Goal: Task Accomplishment & Management: Manage account settings

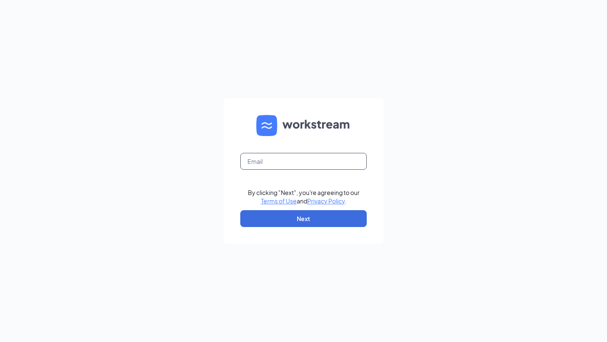
click at [299, 163] on input "text" at bounding box center [303, 161] width 126 height 17
type input "kpeeples14@gmail.com"
click at [328, 217] on button "Next" at bounding box center [303, 218] width 126 height 17
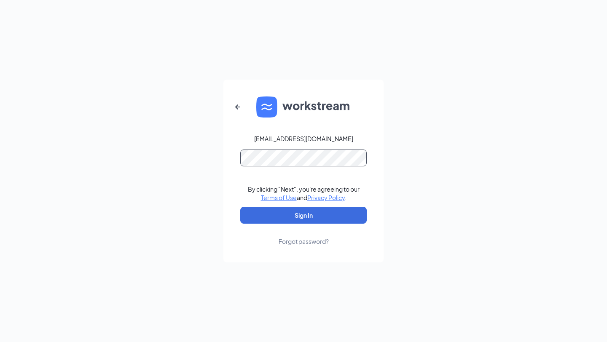
click at [240, 207] on button "Sign In" at bounding box center [303, 215] width 126 height 17
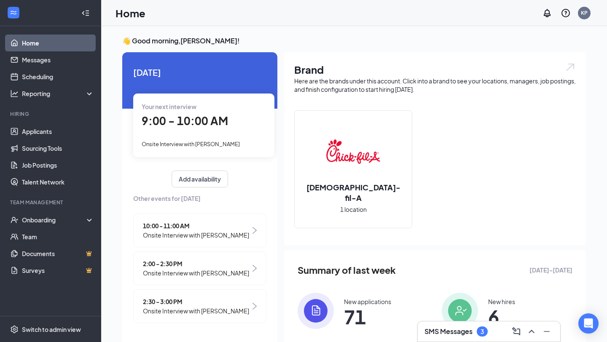
click at [450, 326] on div "SMS Messages 3" at bounding box center [455, 331] width 63 height 10
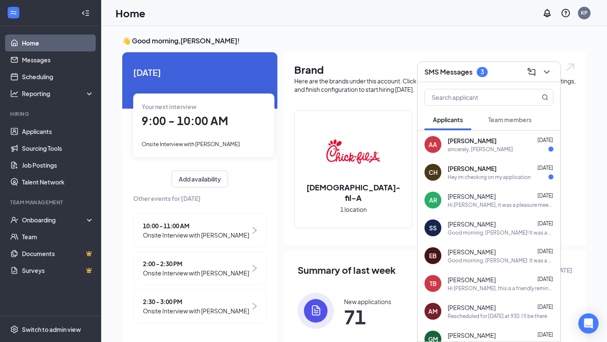
click at [480, 162] on div "CH [PERSON_NAME] [DATE] Hey im checking on my application" at bounding box center [488, 172] width 142 height 28
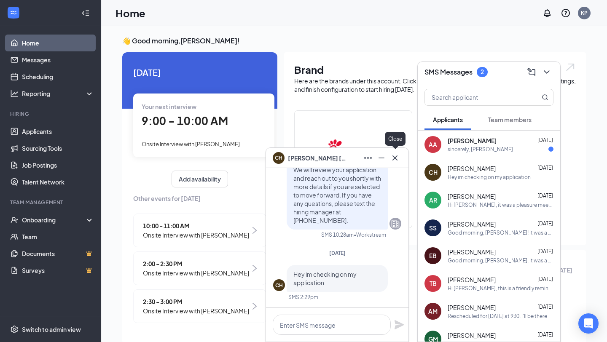
click at [397, 159] on icon "Cross" at bounding box center [395, 158] width 10 height 10
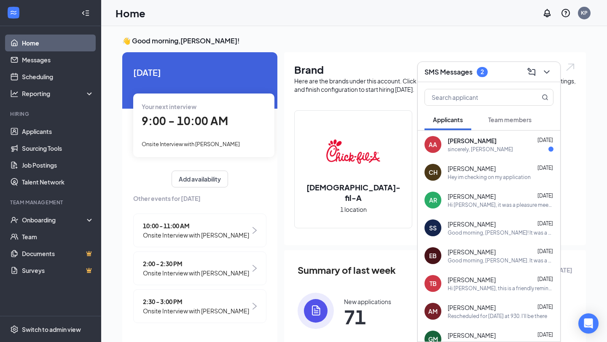
click at [465, 139] on span "[PERSON_NAME]" at bounding box center [471, 140] width 49 height 8
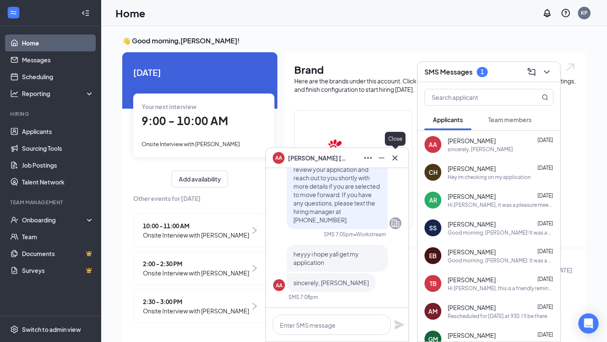
click at [394, 158] on icon "Cross" at bounding box center [394, 157] width 5 height 5
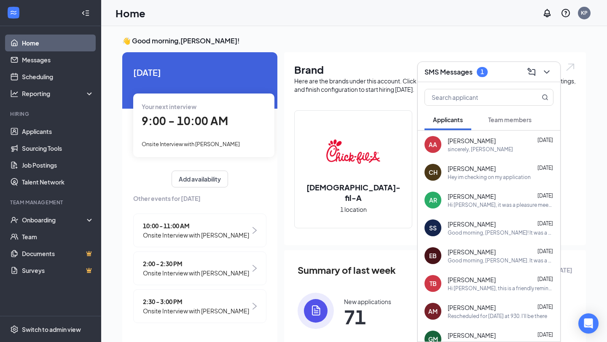
click at [519, 122] on span "Team members" at bounding box center [509, 120] width 43 height 8
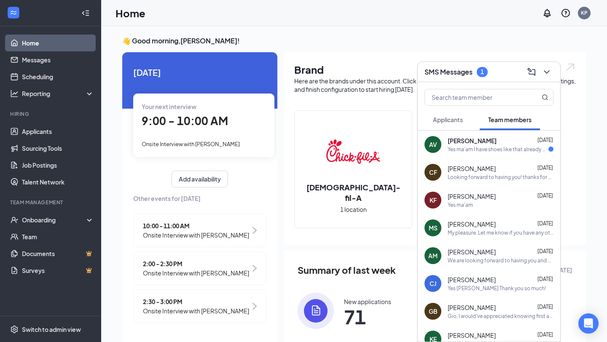
click at [466, 144] on span "[PERSON_NAME]" at bounding box center [471, 140] width 49 height 8
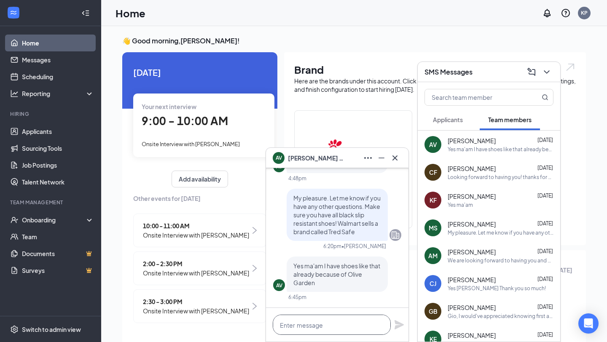
click at [302, 327] on textarea at bounding box center [332, 325] width 118 height 20
type textarea "Ok perfect!"
click at [398, 328] on icon "Plane" at bounding box center [399, 325] width 10 height 10
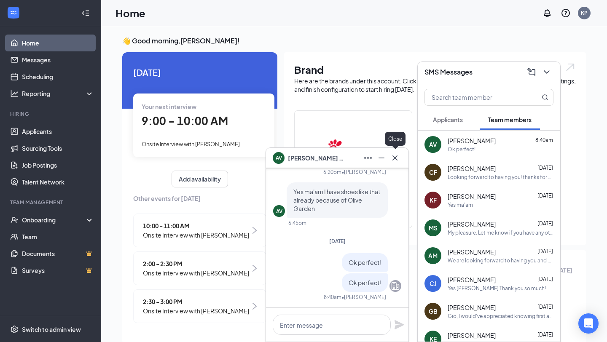
click at [395, 153] on icon "Cross" at bounding box center [395, 158] width 10 height 10
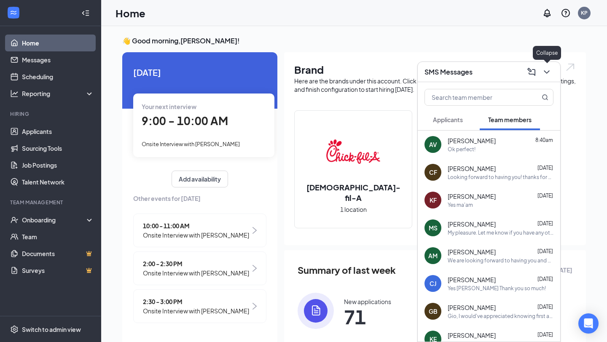
click at [543, 69] on icon "ChevronDown" at bounding box center [546, 72] width 10 height 10
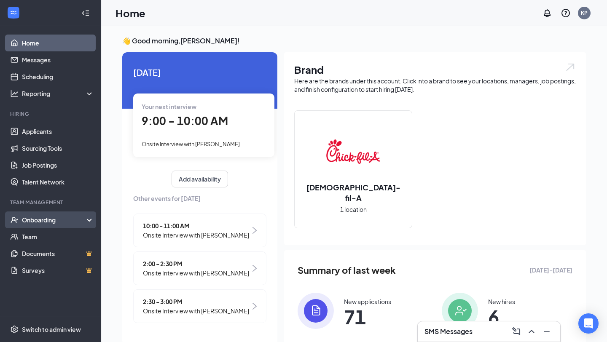
click at [53, 222] on div "Onboarding" at bounding box center [54, 220] width 65 height 8
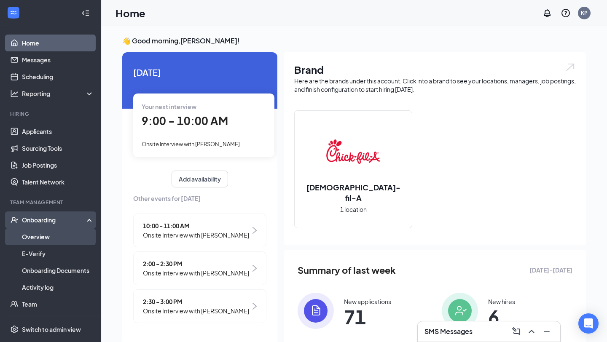
click at [53, 237] on link "Overview" at bounding box center [58, 236] width 72 height 17
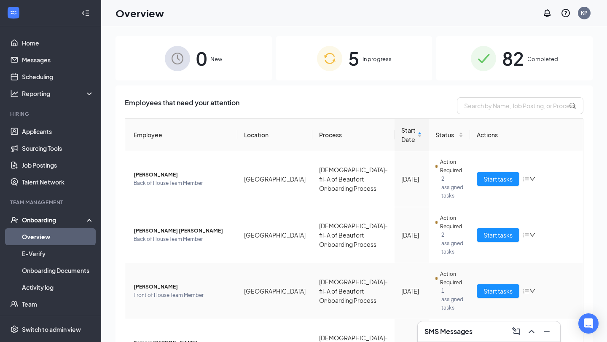
scroll to position [29, 0]
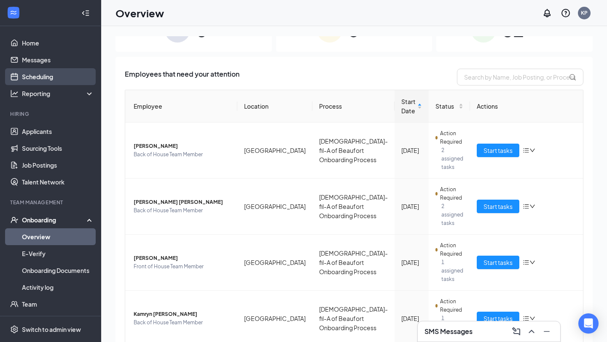
click at [40, 80] on link "Scheduling" at bounding box center [58, 76] width 72 height 17
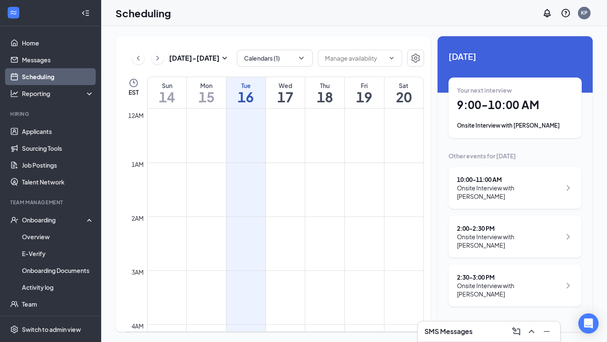
scroll to position [414, 0]
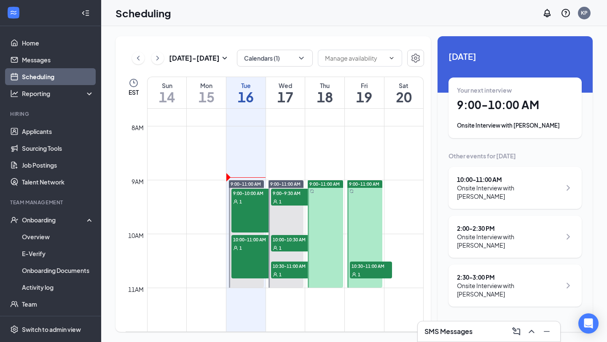
click at [507, 112] on div "Your next interview 9:00 - 10:00 AM Onsite Interview with [PERSON_NAME]" at bounding box center [515, 108] width 116 height 44
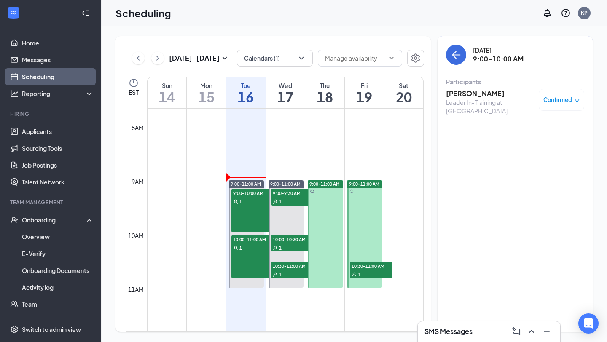
click at [468, 95] on h3 "[PERSON_NAME]" at bounding box center [490, 93] width 88 height 9
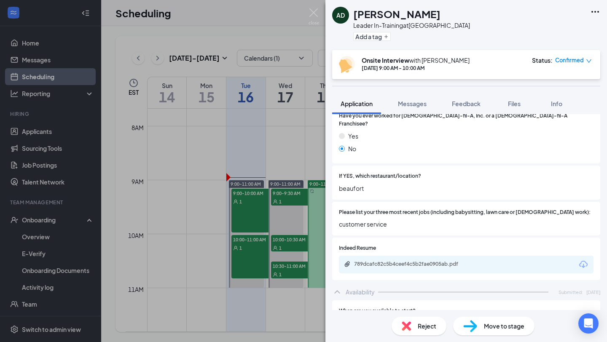
scroll to position [202, 0]
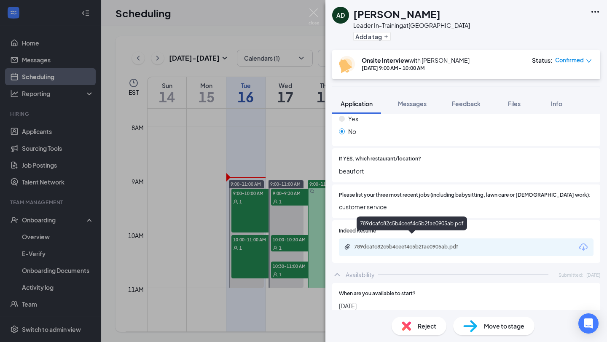
click at [443, 243] on div "789dcafc82c5b4ceef4c5b2fae0905ab.pdf" at bounding box center [412, 247] width 136 height 8
click at [202, 211] on div "AD [PERSON_NAME] Leader In-Training at [GEOGRAPHIC_DATA] Add a tag Onsite Inter…" at bounding box center [303, 171] width 607 height 342
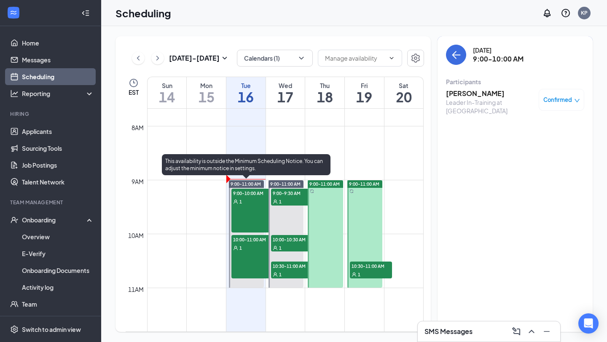
click at [245, 264] on div "10:00-11:00 AM 1" at bounding box center [252, 257] width 42 height 44
click at [247, 219] on div "9:00-10:00 AM 1" at bounding box center [252, 211] width 42 height 44
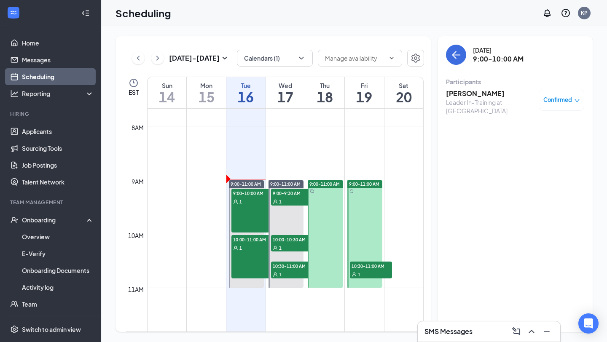
click at [473, 94] on h3 "[PERSON_NAME]" at bounding box center [490, 93] width 88 height 9
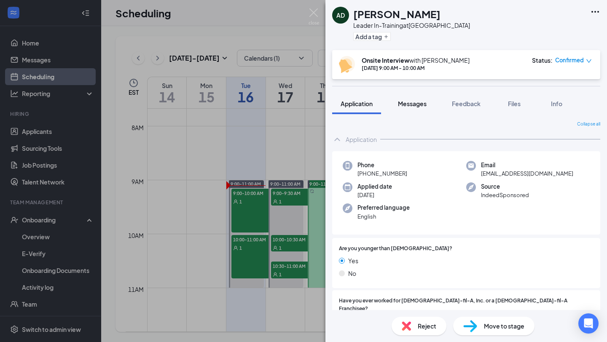
click at [399, 95] on button "Messages" at bounding box center [411, 103] width 45 height 21
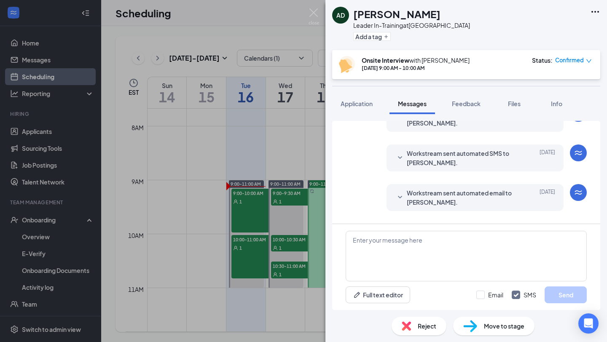
scroll to position [305, 0]
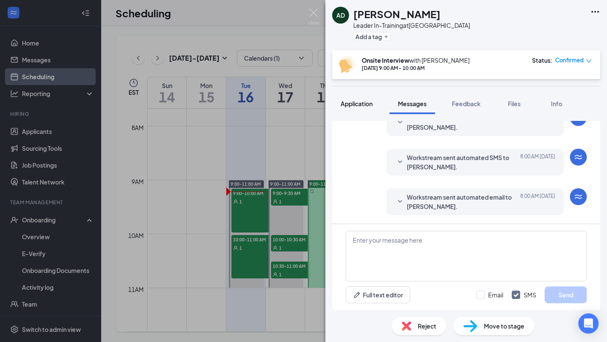
click at [348, 104] on span "Application" at bounding box center [356, 104] width 32 height 8
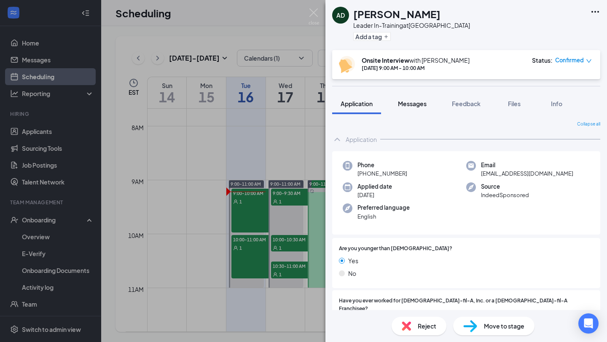
click at [417, 107] on span "Messages" at bounding box center [412, 104] width 29 height 8
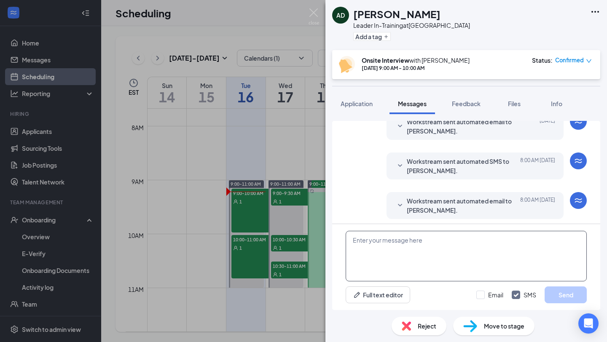
scroll to position [305, 0]
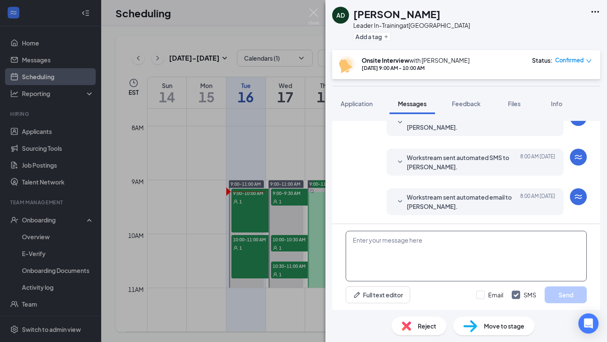
click at [369, 240] on textarea at bounding box center [465, 256] width 241 height 51
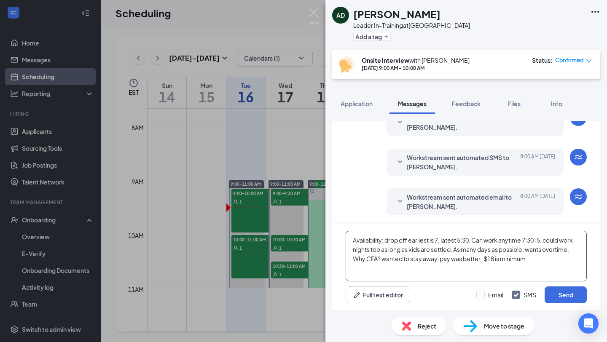
click at [535, 261] on textarea "Availability: drop off earliest is 7, latest 5:30. Can work anytime 7:30-5. cou…" at bounding box center [465, 256] width 241 height 51
click at [533, 257] on textarea "Availability: drop off earliest is 7, latest 5:30. Can work anytime 7:30-5. cou…" at bounding box center [465, 256] width 241 height 51
click at [542, 254] on textarea "Availability: drop off earliest is 7, latest 5:30. Can work anytime 7:30-5. cou…" at bounding box center [465, 256] width 241 height 51
click at [545, 259] on textarea "Availability: drop off earliest is 7, latest 5:30. Can work anytime 7:30-5. cou…" at bounding box center [465, 256] width 241 height 51
drag, startPoint x: 554, startPoint y: 259, endPoint x: 337, endPoint y: 202, distance: 224.4
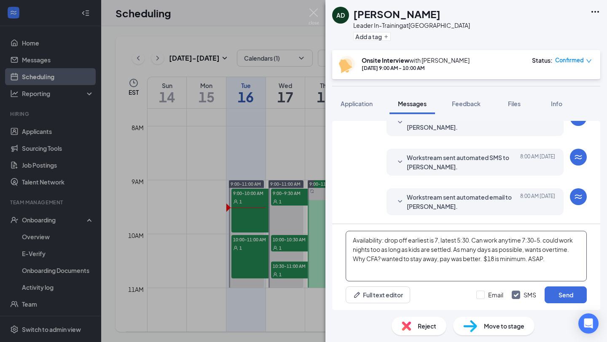
click at [338, 203] on div "Load earlier interactions (about 12 more) Workstream sent automated email to [P…" at bounding box center [466, 215] width 268 height 189
type textarea "Availability: drop off earliest is 7, latest 5:30. Can work anytime 7:30-5. cou…"
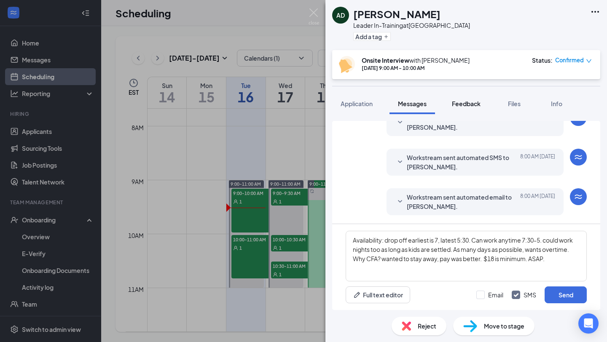
click at [456, 112] on button "Feedback" at bounding box center [465, 103] width 45 height 21
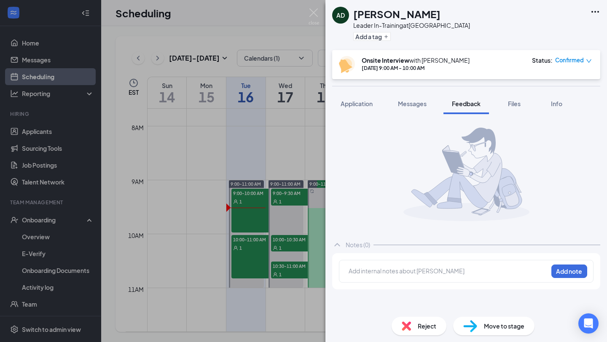
click at [393, 271] on div at bounding box center [448, 271] width 198 height 9
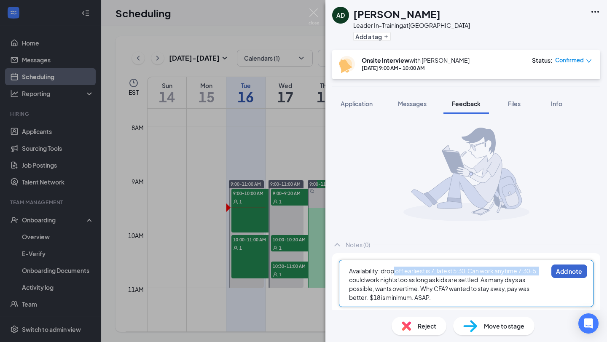
drag, startPoint x: 393, startPoint y: 271, endPoint x: 566, endPoint y: 273, distance: 173.1
click at [566, 273] on div "Availability: drop off earliest is 7, latest 5:30. Can work anytime 7:30-5. cou…" at bounding box center [466, 283] width 254 height 47
click at [513, 293] on div "Availability: drop off earliest is 7, latest 5:30. Can work anytime 7:30-5. cou…" at bounding box center [448, 284] width 198 height 35
click at [569, 266] on button "Add note" at bounding box center [569, 271] width 36 height 13
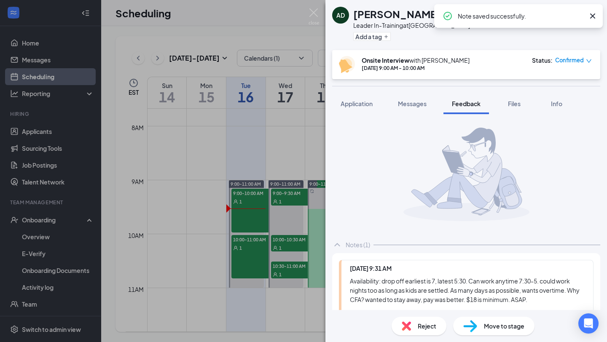
click at [158, 267] on div "AD [PERSON_NAME] Leader In-Training at [GEOGRAPHIC_DATA] Add a tag Onsite Inter…" at bounding box center [303, 171] width 607 height 342
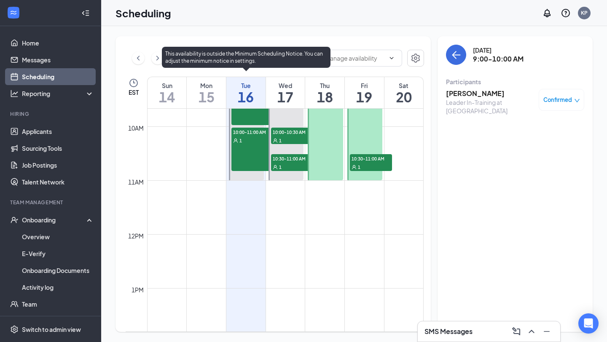
click at [248, 163] on div "10:00-11:00 AM 1" at bounding box center [252, 150] width 42 height 44
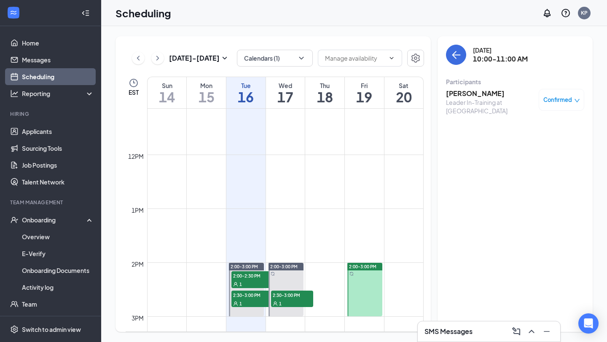
scroll to position [602, 0]
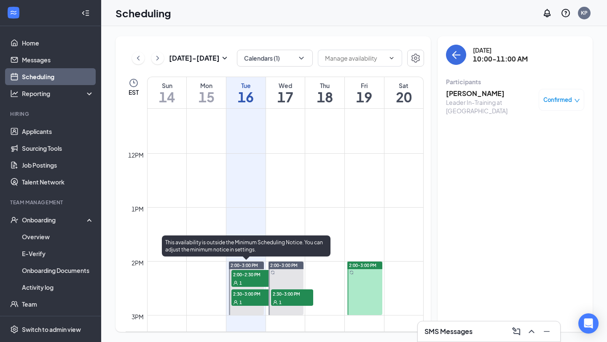
click at [252, 284] on div "1" at bounding box center [252, 282] width 42 height 8
click at [252, 296] on span "2:30-3:00 PM" at bounding box center [252, 293] width 42 height 8
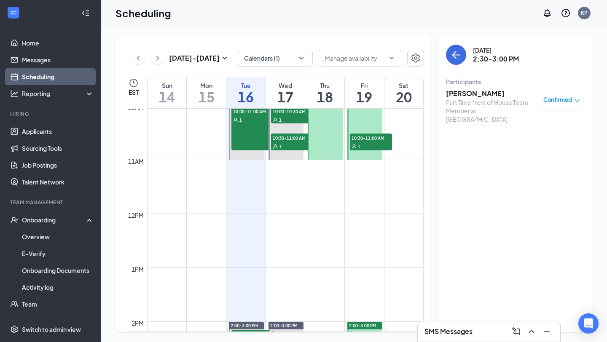
scroll to position [524, 0]
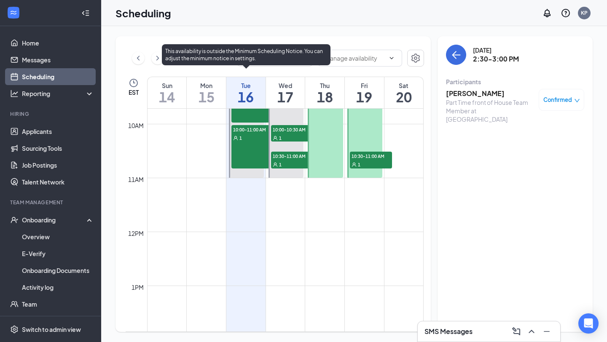
click at [250, 152] on div "10:00-11:00 AM 1" at bounding box center [252, 147] width 42 height 44
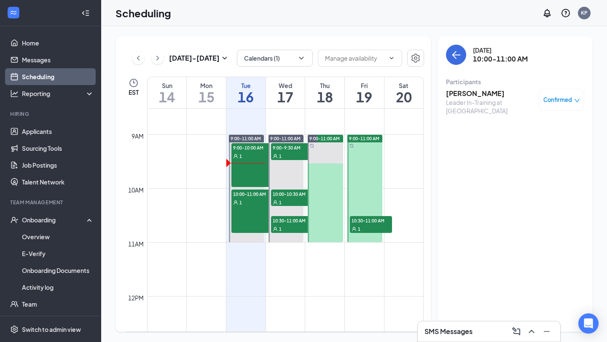
scroll to position [458, 0]
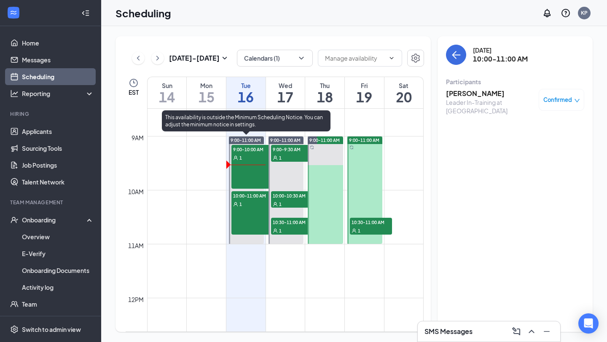
click at [244, 214] on div "10:00-11:00 AM 1" at bounding box center [252, 213] width 42 height 44
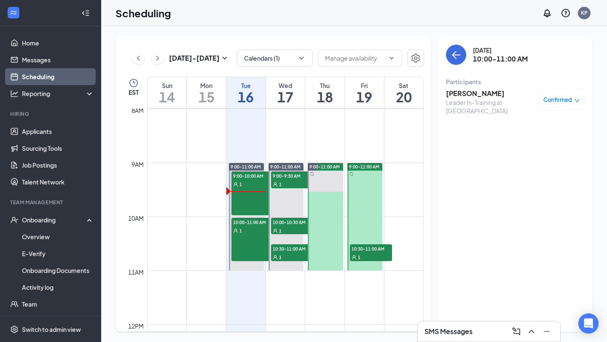
scroll to position [452, 0]
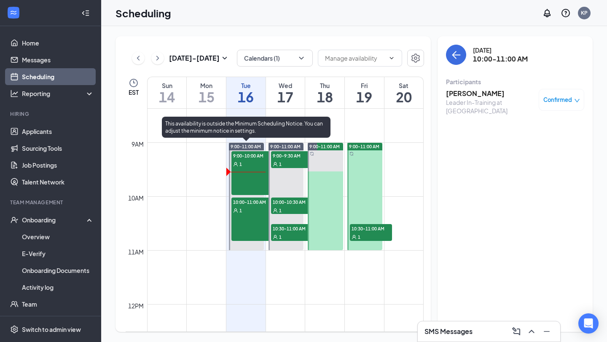
click at [260, 186] on div "9:00-10:00 AM 1" at bounding box center [252, 173] width 42 height 44
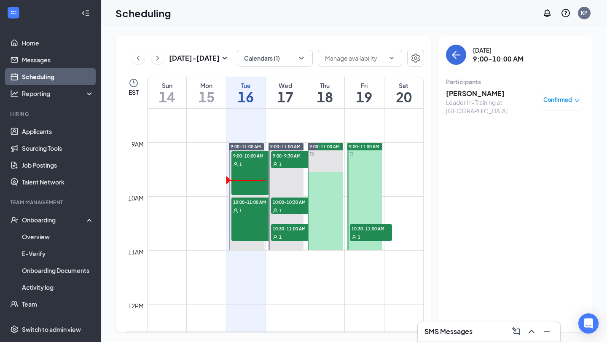
click at [285, 29] on div "[DATE] - [DATE] Calendars (1) EST Sun 14 Mon 15 Tue 16 Wed 17 Thu 18 Fri 19 Sat…" at bounding box center [353, 184] width 505 height 316
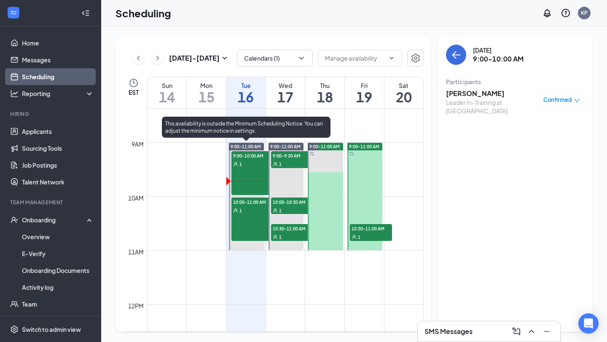
click at [254, 163] on div "1" at bounding box center [252, 164] width 42 height 8
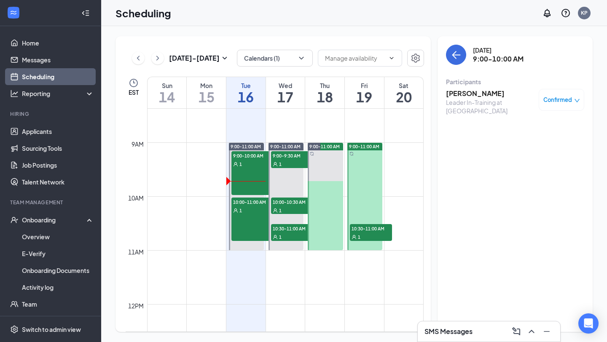
click at [461, 93] on h3 "[PERSON_NAME]" at bounding box center [490, 93] width 88 height 9
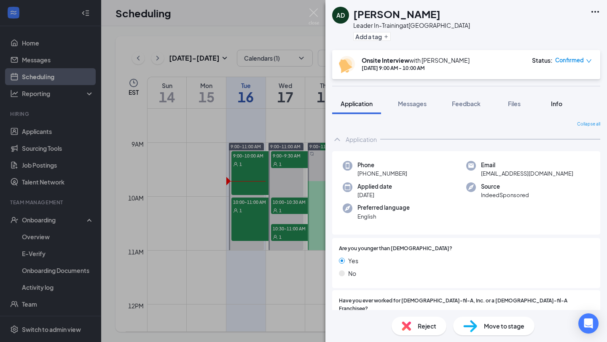
click at [559, 106] on span "Info" at bounding box center [556, 104] width 11 height 8
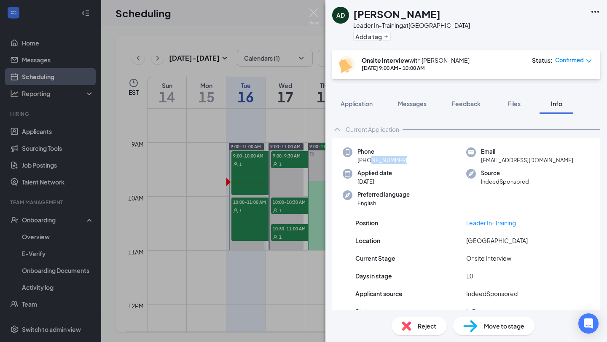
drag, startPoint x: 366, startPoint y: 161, endPoint x: 393, endPoint y: 161, distance: 27.0
click at [393, 161] on span "[PHONE_NUMBER]" at bounding box center [382, 160] width 50 height 8
click at [409, 162] on div "Phone [PHONE_NUMBER]" at bounding box center [403, 155] width 123 height 17
click at [212, 252] on div "AD [PERSON_NAME] Leader In-Training at [GEOGRAPHIC_DATA] Add a tag Onsite Inter…" at bounding box center [303, 171] width 607 height 342
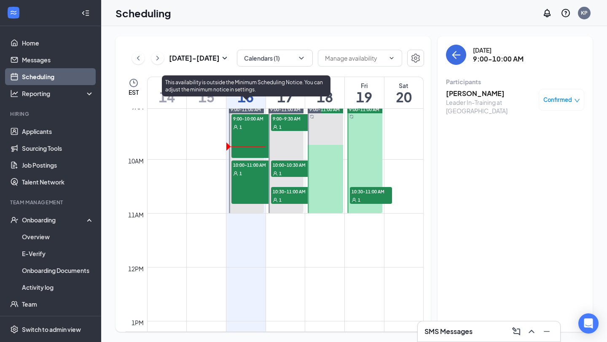
scroll to position [488, 0]
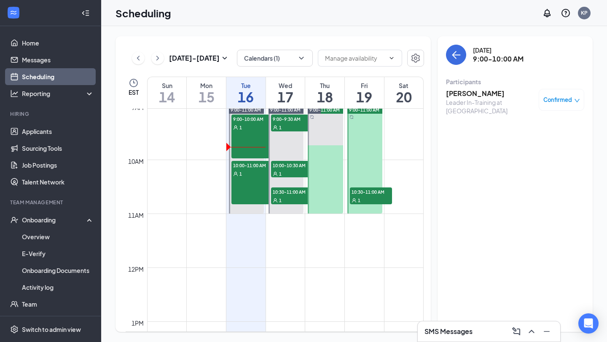
click at [466, 94] on h3 "[PERSON_NAME]" at bounding box center [490, 93] width 88 height 9
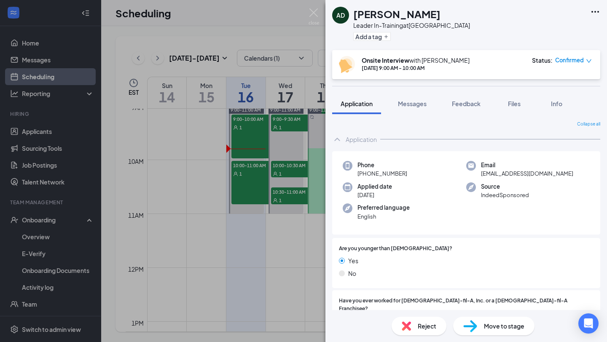
click at [258, 191] on div "AD [PERSON_NAME] Leader In-Training at [GEOGRAPHIC_DATA] Add a tag Onsite Inter…" at bounding box center [303, 171] width 607 height 342
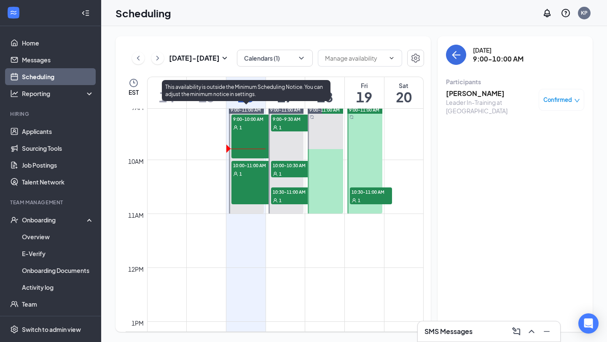
click at [252, 177] on div "1" at bounding box center [252, 173] width 42 height 8
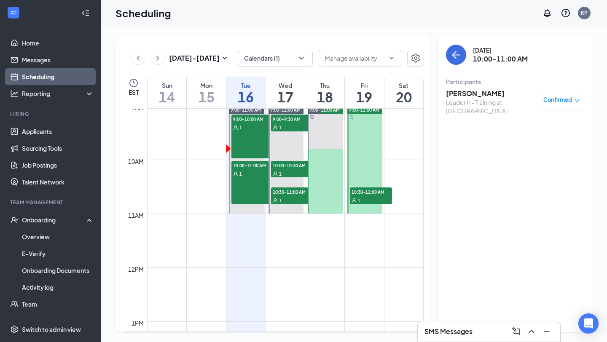
click at [452, 93] on h3 "[PERSON_NAME]" at bounding box center [490, 93] width 88 height 9
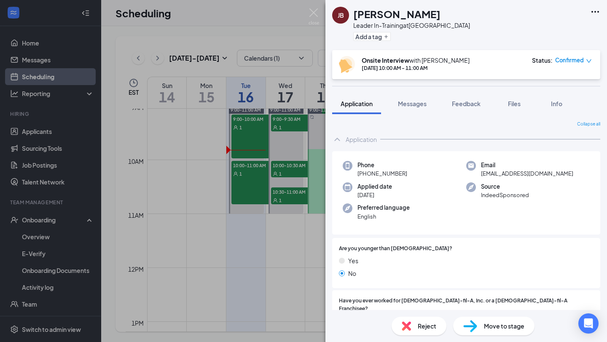
click at [272, 257] on div "[PERSON_NAME] [PERSON_NAME] Leader In-Training at [GEOGRAPHIC_DATA] Add a tag O…" at bounding box center [303, 171] width 607 height 342
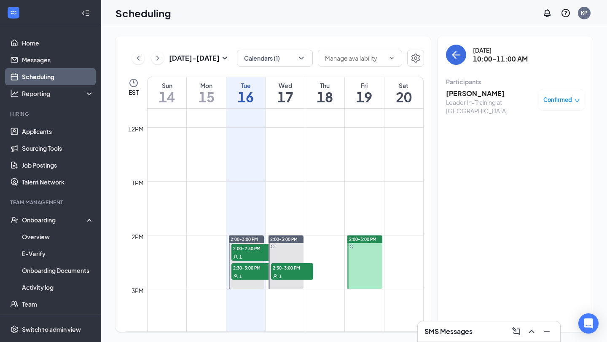
scroll to position [645, 0]
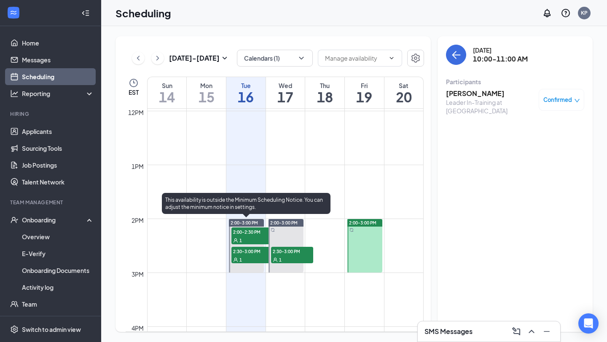
click at [258, 245] on div at bounding box center [246, 245] width 35 height 53
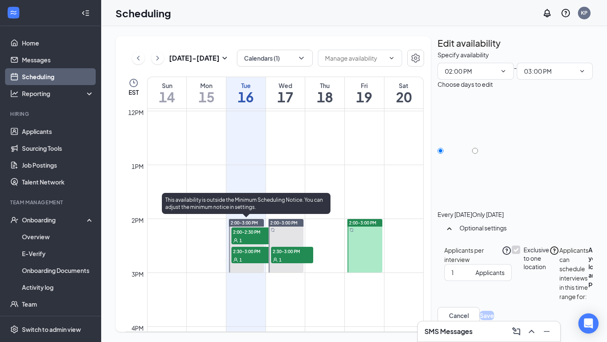
click at [255, 240] on div "1" at bounding box center [252, 240] width 42 height 8
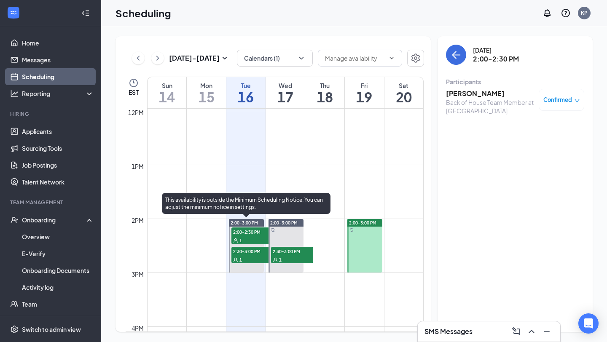
click at [253, 260] on div "1" at bounding box center [252, 259] width 42 height 8
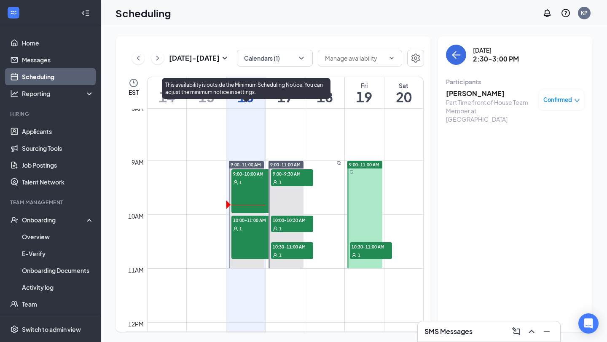
scroll to position [431, 0]
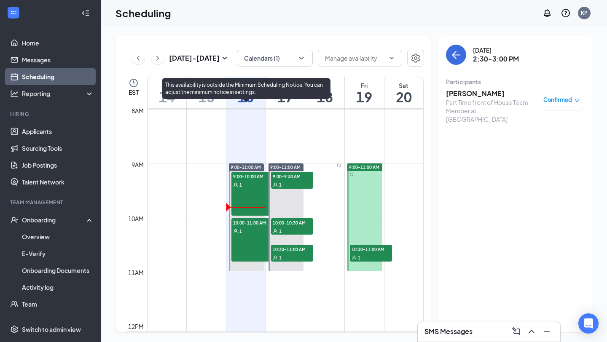
click at [250, 242] on div "10:00-11:00 AM 1" at bounding box center [252, 240] width 42 height 44
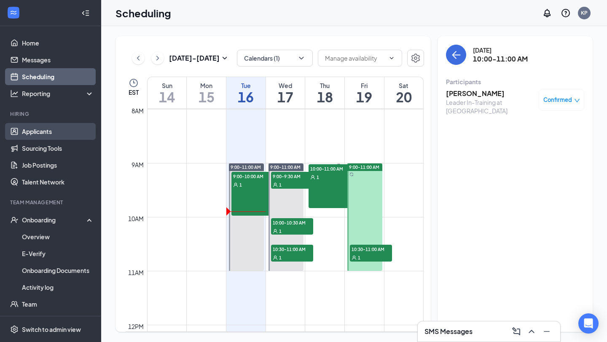
click at [32, 131] on link "Applicants" at bounding box center [58, 131] width 72 height 17
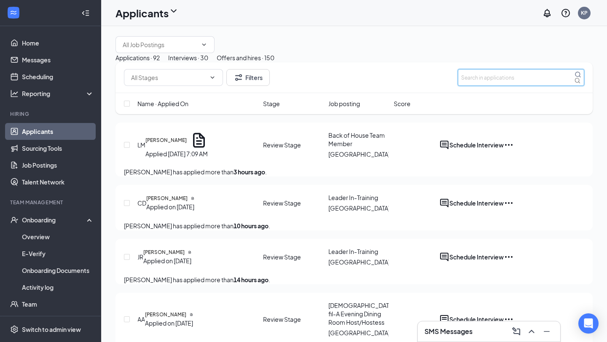
click at [476, 86] on input "text" at bounding box center [520, 77] width 126 height 17
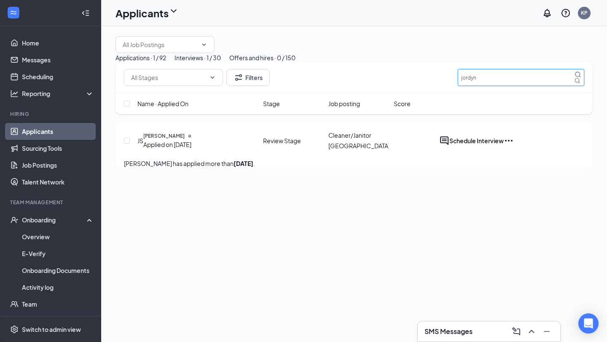
type input "jordyn"
click at [221, 62] on button "Interviews · 1 / 30" at bounding box center [197, 57] width 46 height 9
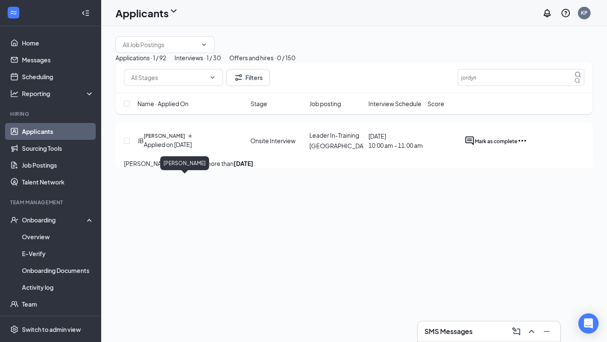
click at [179, 140] on h5 "[PERSON_NAME]" at bounding box center [164, 136] width 41 height 8
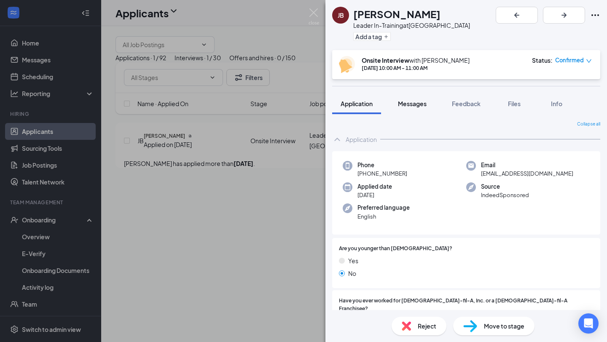
click at [412, 112] on button "Messages" at bounding box center [411, 103] width 45 height 21
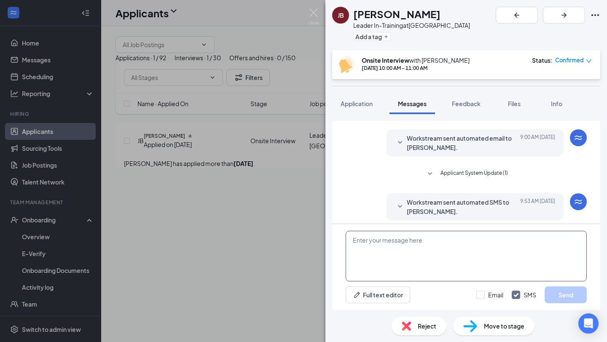
click at [376, 266] on textarea at bounding box center [465, 256] width 241 height 51
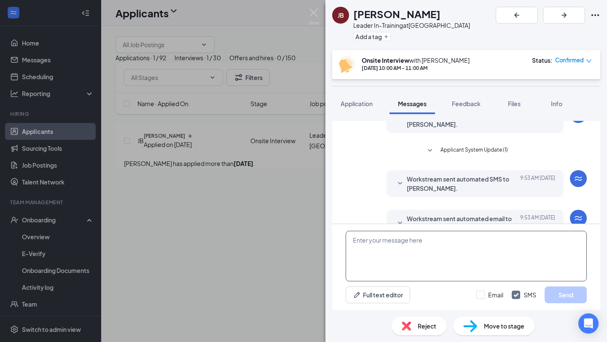
scroll to position [290, 0]
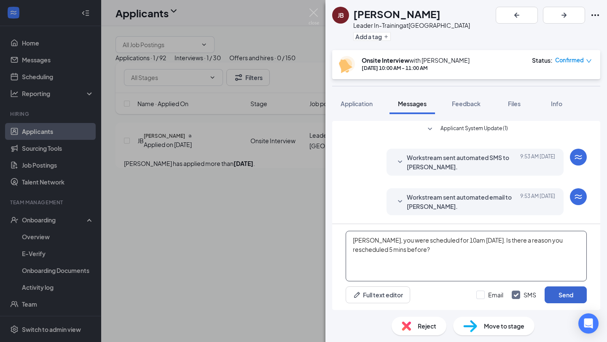
type textarea "[PERSON_NAME], you were scheduled for 10am [DATE]. Is there a reason you resche…"
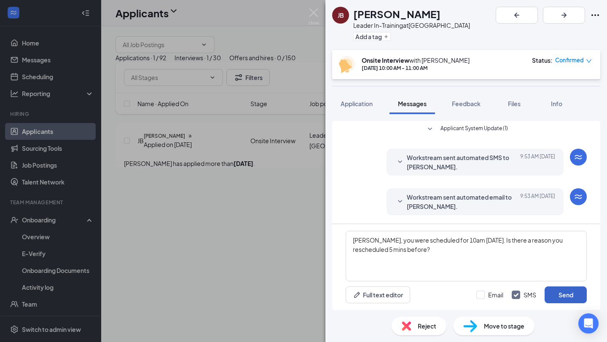
click at [565, 291] on button "Send" at bounding box center [565, 294] width 42 height 17
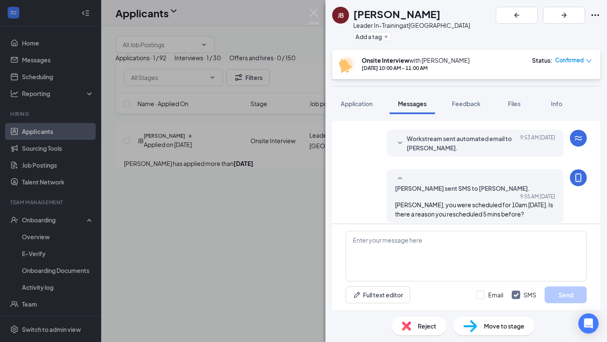
scroll to position [353, 0]
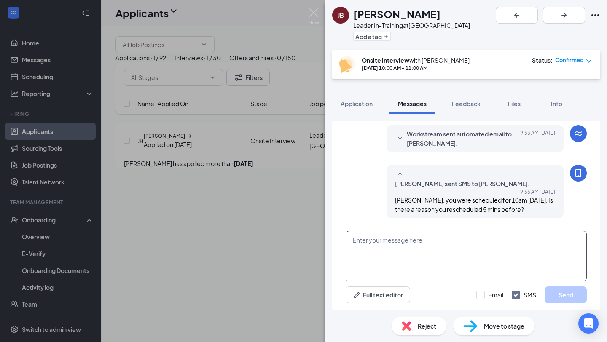
click at [406, 254] on textarea at bounding box center [465, 256] width 241 height 51
type textarea "T"
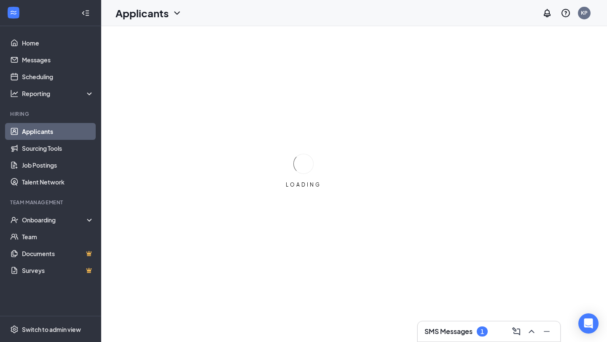
click at [431, 321] on div "SMS Messages 1" at bounding box center [488, 331] width 143 height 21
click at [433, 333] on body "Home Messages Scheduling Reporting Hiring Applicants Sourcing Tools Job Posting…" at bounding box center [303, 171] width 607 height 342
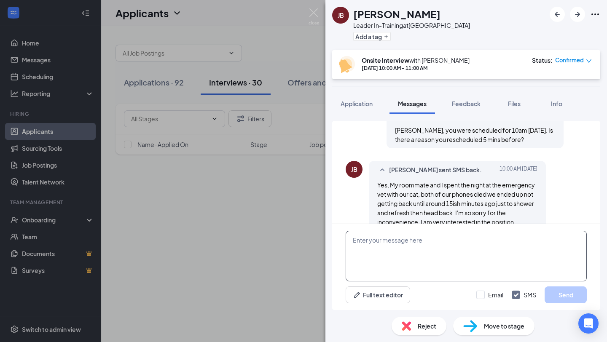
scroll to position [372, 0]
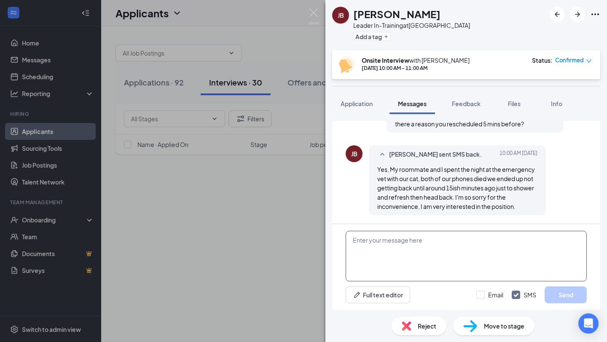
click at [399, 251] on textarea at bounding box center [465, 256] width 241 height 51
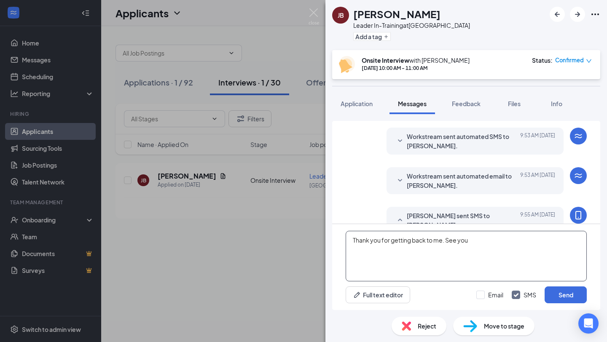
scroll to position [246, 0]
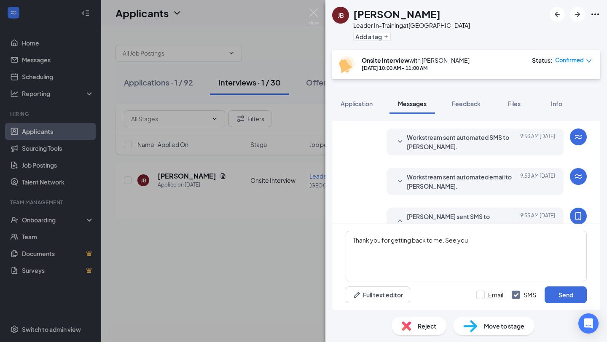
click at [425, 192] on div "Workstream sent automated email to JORDYN BELL. Today 9:53 AM Hi JORDYN BELL, C…" at bounding box center [474, 181] width 177 height 27
click at [425, 180] on span "Workstream sent automated email to JORDYN BELL." at bounding box center [462, 181] width 110 height 19
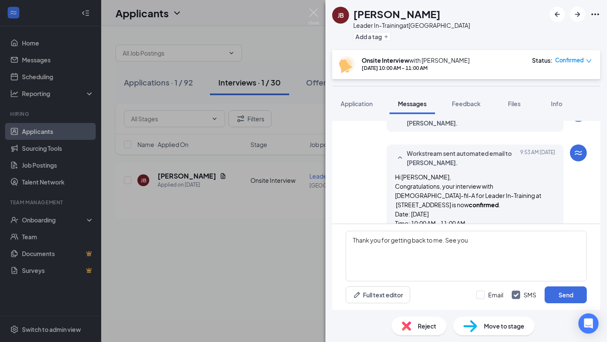
scroll to position [276, 0]
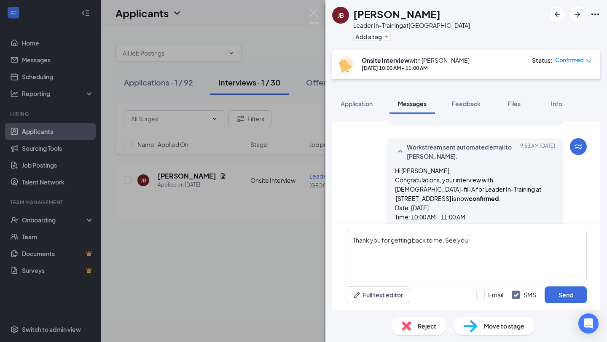
click at [426, 157] on span "Workstream sent automated email to JORDYN BELL." at bounding box center [462, 151] width 110 height 19
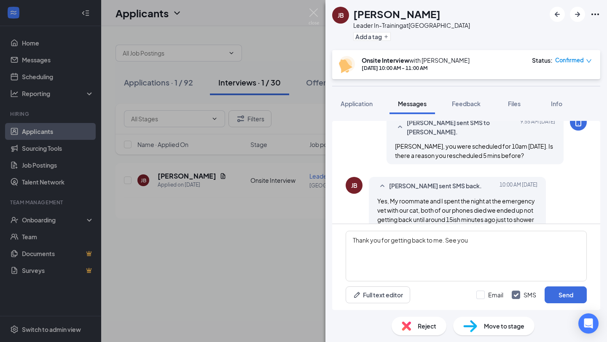
scroll to position [372, 0]
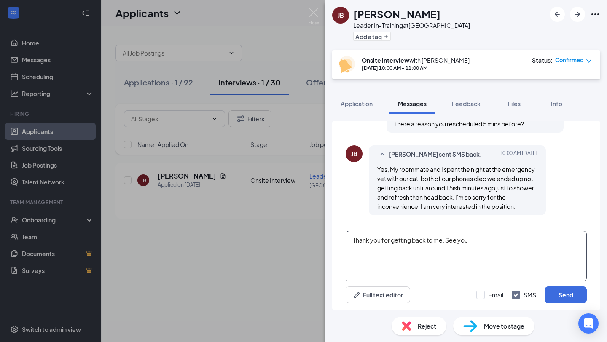
click at [478, 245] on textarea "Thank you for getting back to me. See you" at bounding box center [465, 256] width 241 height 51
drag, startPoint x: 517, startPoint y: 240, endPoint x: 447, endPoint y: 241, distance: 69.9
click at [447, 241] on textarea "Thank you for getting back to me. See you on the 18th." at bounding box center [465, 256] width 241 height 51
type textarea "Thank you for getting back to me. See you on the 18th!"
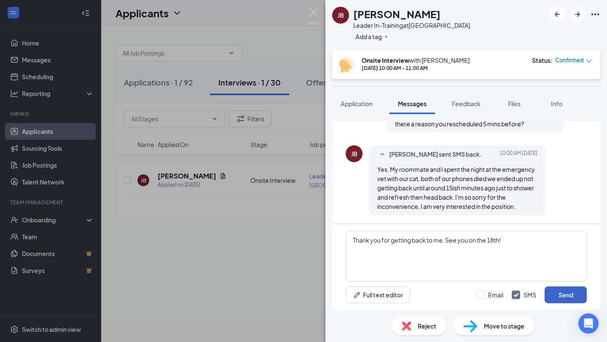
click at [562, 292] on button "Send" at bounding box center [565, 294] width 42 height 17
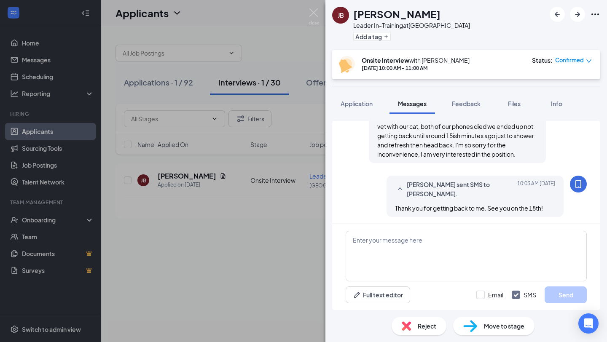
scroll to position [425, 0]
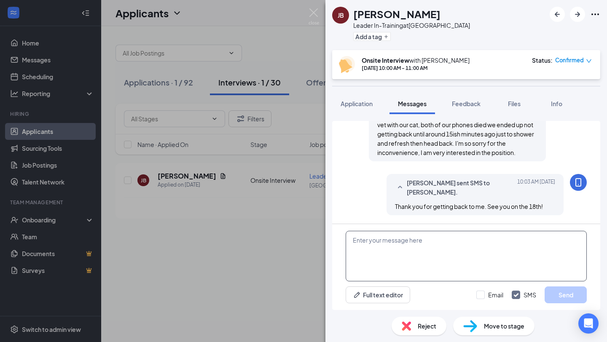
click at [495, 264] on textarea at bounding box center [465, 256] width 241 height 51
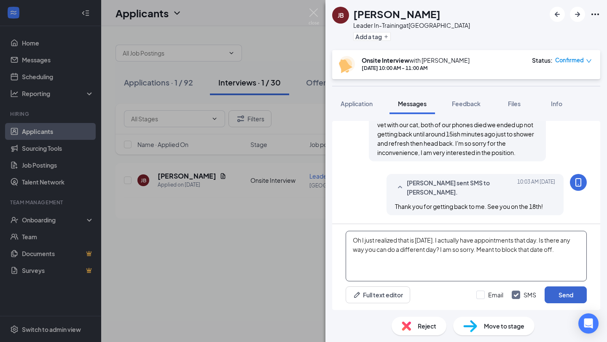
type textarea "Oh I just realized that is Thursday. I actually have appointments that day. Is …"
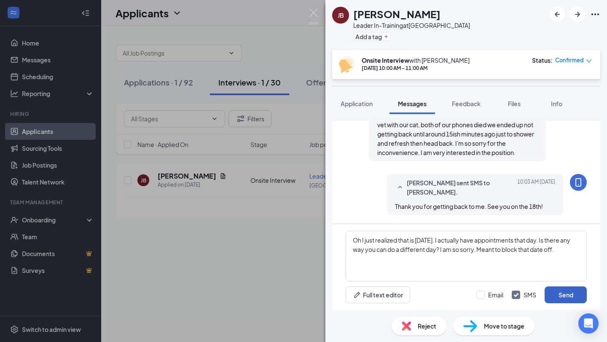
click at [569, 298] on button "Send" at bounding box center [565, 294] width 42 height 17
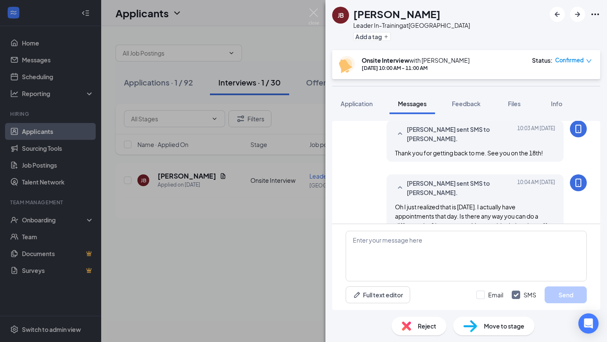
scroll to position [498, 0]
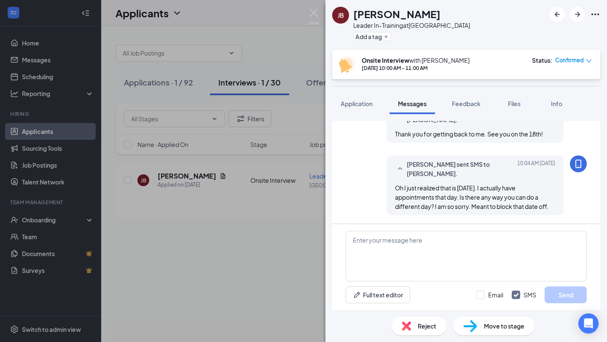
click at [235, 267] on div "JB JORDYN BELL Leader In-Training at Beaufort Add a tag Onsite Interview with K…" at bounding box center [303, 171] width 607 height 342
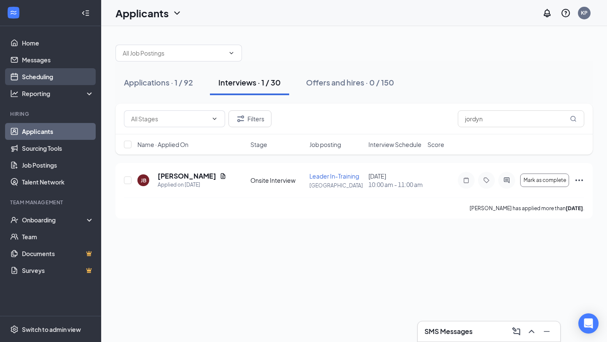
click at [53, 72] on link "Scheduling" at bounding box center [58, 76] width 72 height 17
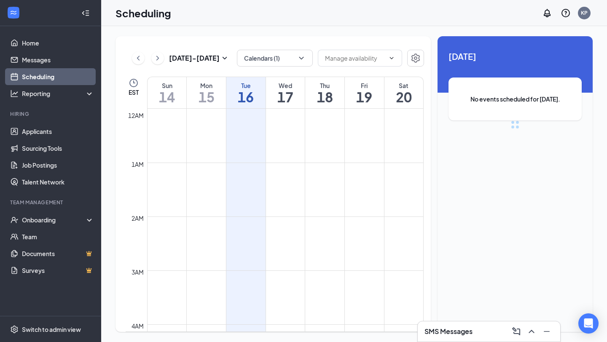
scroll to position [414, 0]
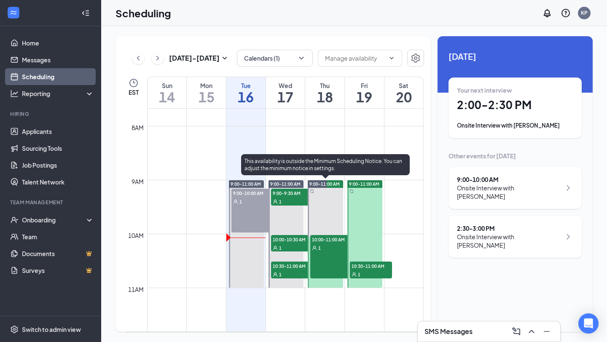
click at [327, 208] on div at bounding box center [325, 233] width 35 height 107
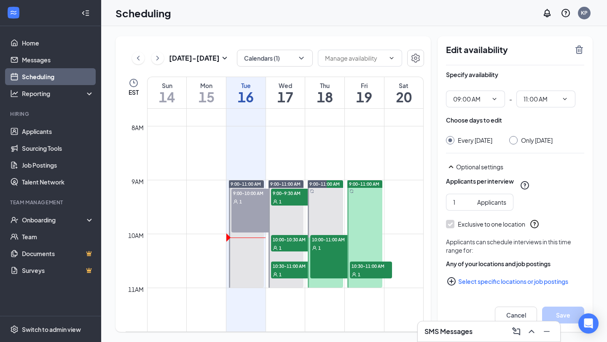
click at [515, 139] on input "Only Thursday, Sep 18" at bounding box center [512, 139] width 6 height 6
radio input "true"
radio input "false"
click at [577, 50] on icon "TrashOutline" at bounding box center [579, 50] width 10 height 10
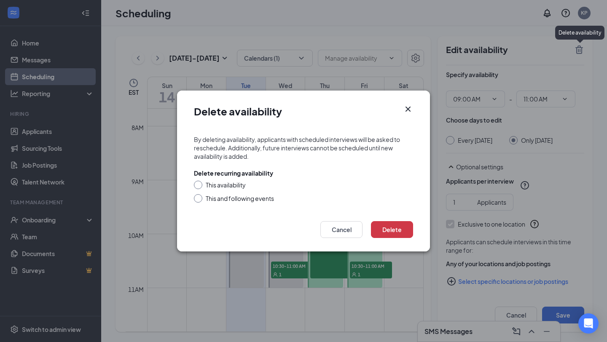
click at [218, 183] on div "This availability" at bounding box center [226, 185] width 40 height 8
click at [200, 183] on input "This availability" at bounding box center [197, 184] width 6 height 6
radio input "true"
click at [388, 225] on button "Delete" at bounding box center [392, 229] width 42 height 17
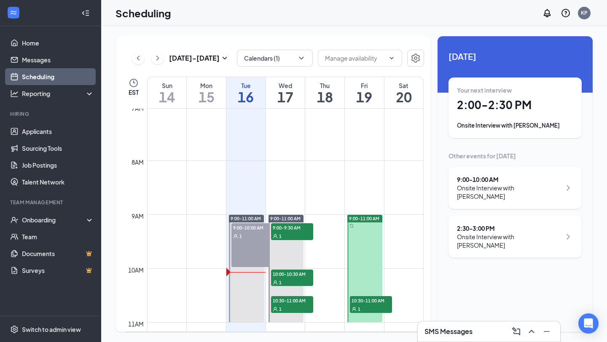
scroll to position [385, 0]
